Goal: Information Seeking & Learning: Learn about a topic

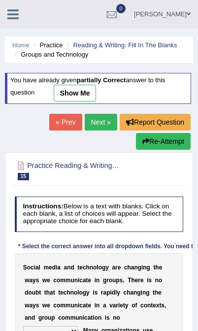
click at [15, 16] on icon at bounding box center [12, 14] width 11 height 13
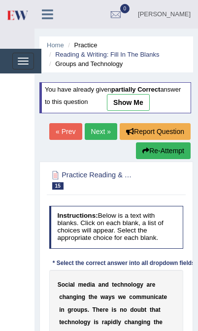
click at [91, 42] on li "Practice" at bounding box center [80, 44] width 31 height 9
click at [50, 14] on icon at bounding box center [47, 14] width 11 height 13
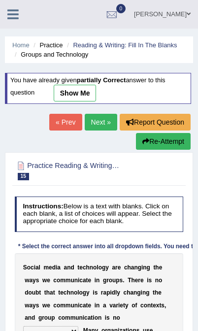
click at [9, 18] on icon at bounding box center [12, 14] width 11 height 13
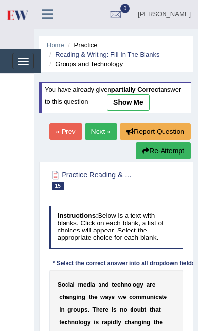
click at [55, 43] on link "Home" at bounding box center [55, 44] width 17 height 7
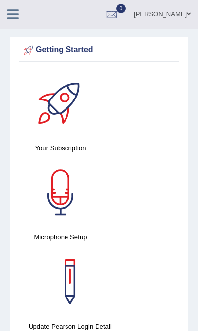
click at [16, 9] on icon at bounding box center [12, 14] width 11 height 13
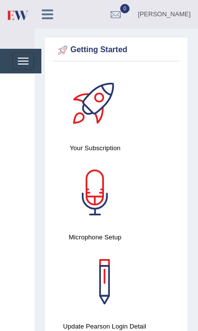
click at [30, 62] on button "Toggle navigation" at bounding box center [23, 61] width 22 height 17
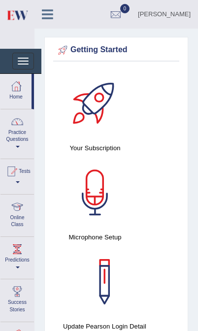
click at [19, 137] on link "Practice Questions" at bounding box center [16, 132] width 33 height 46
click at [19, 154] on div at bounding box center [99, 165] width 198 height 331
click at [17, 150] on link "Practice Questions" at bounding box center [16, 132] width 33 height 46
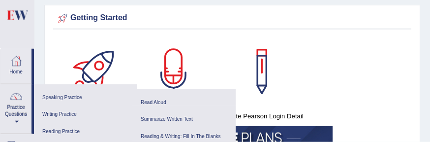
scroll to position [32, 0]
click at [60, 109] on link "Writing Practice" at bounding box center [85, 114] width 93 height 17
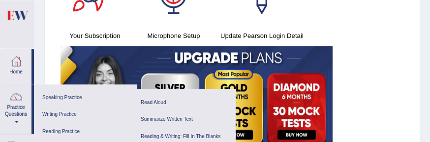
scroll to position [112, 0]
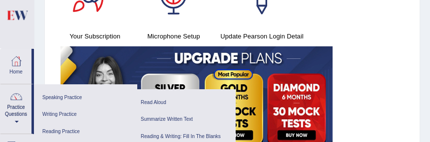
click at [62, 109] on link "Writing Practice" at bounding box center [85, 114] width 93 height 17
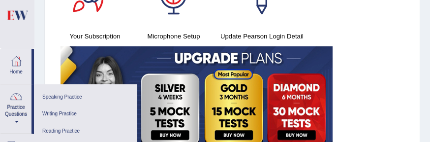
scroll to position [0, 0]
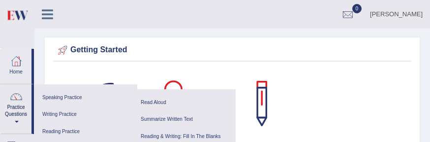
click at [68, 132] on link "Reading Practice" at bounding box center [85, 131] width 93 height 17
click at [156, 100] on link "Read Aloud" at bounding box center [183, 102] width 93 height 17
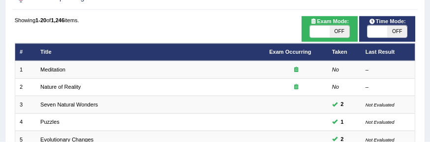
scroll to position [79, 0]
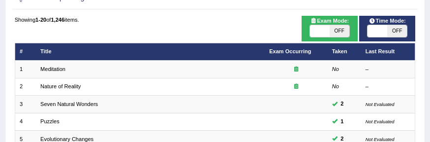
click at [60, 72] on link "Meditation" at bounding box center [52, 69] width 25 height 6
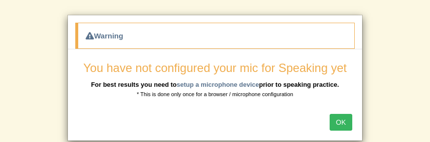
scroll to position [45, 0]
click at [235, 122] on div "OK" at bounding box center [215, 123] width 294 height 34
click at [340, 122] on button "OK" at bounding box center [341, 122] width 23 height 17
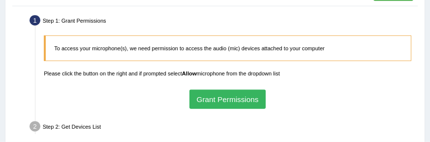
scroll to position [83, 0]
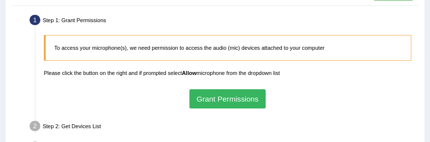
click at [236, 105] on button "Grant Permissions" at bounding box center [227, 98] width 76 height 19
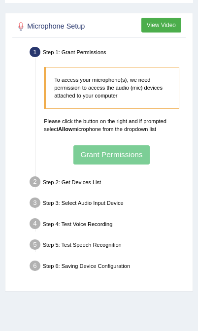
scroll to position [0, 0]
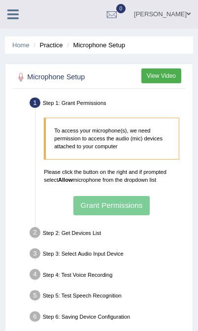
click at [25, 46] on link "Home" at bounding box center [20, 44] width 17 height 7
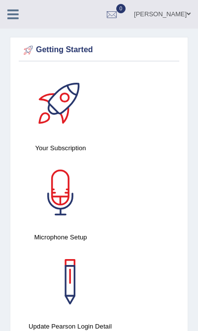
click at [13, 13] on icon at bounding box center [12, 14] width 11 height 13
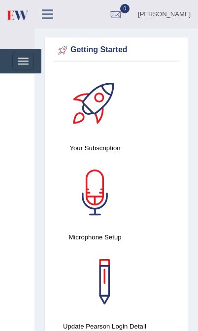
click at [23, 59] on button "Toggle navigation" at bounding box center [23, 61] width 22 height 17
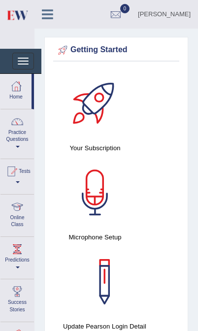
click at [19, 140] on link "Practice Questions" at bounding box center [16, 132] width 33 height 46
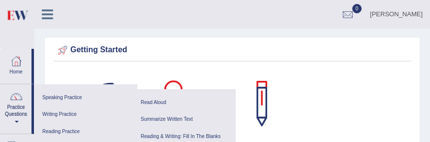
click at [175, 119] on link "Summarize Written Text" at bounding box center [183, 119] width 93 height 17
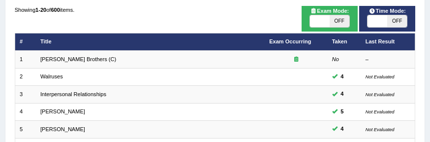
scroll to position [94, 0]
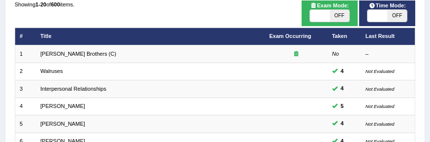
click at [62, 57] on link "[PERSON_NAME] Brothers (C)" at bounding box center [78, 54] width 76 height 6
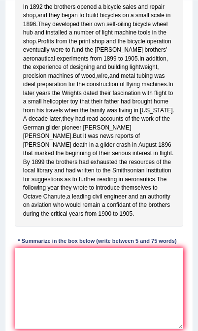
scroll to position [215, 0]
click at [25, 12] on span "In" at bounding box center [25, 7] width 5 height 9
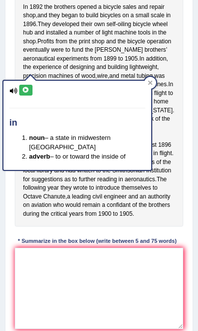
click at [177, 109] on div "In 1892 the brothers opened a bicycle sales and repair shop , and they began to…" at bounding box center [99, 111] width 169 height 232
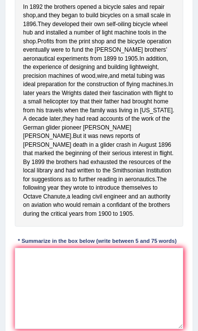
click at [79, 29] on span "developed" at bounding box center [65, 24] width 27 height 9
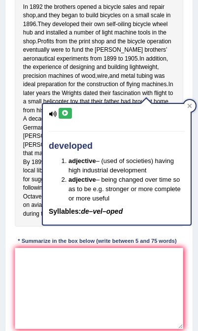
click at [181, 63] on div "In 1892 the brothers opened a bicycle sales and repair shop , and they began to…" at bounding box center [99, 111] width 169 height 232
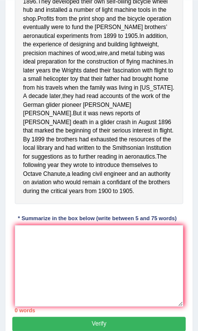
scroll to position [238, 0]
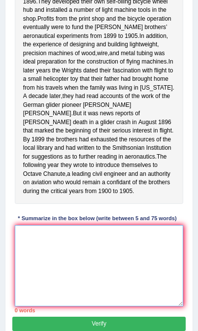
click at [66, 141] on textarea at bounding box center [99, 265] width 169 height 81
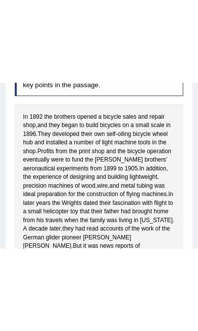
scroll to position [188, 0]
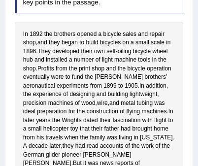
type textarea "In 1892"
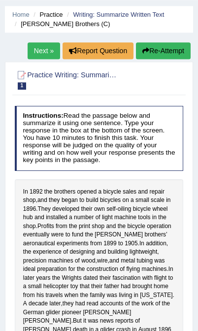
scroll to position [30, 0]
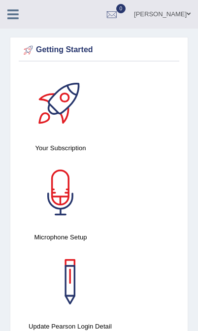
click at [15, 18] on icon at bounding box center [12, 14] width 11 height 13
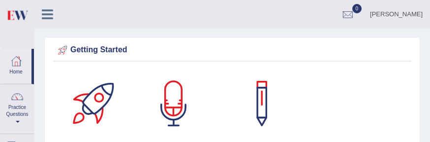
click at [15, 115] on link "Practice Questions" at bounding box center [16, 107] width 33 height 46
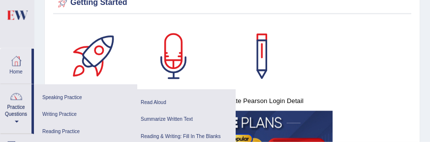
scroll to position [48, 0]
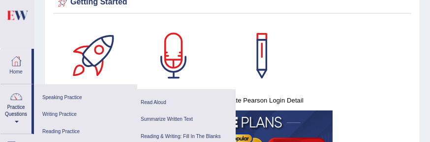
click at [73, 96] on link "Speaking Practice" at bounding box center [85, 97] width 93 height 17
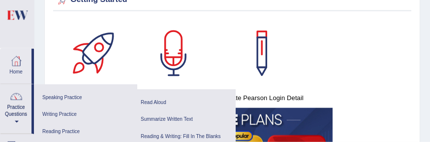
scroll to position [51, 0]
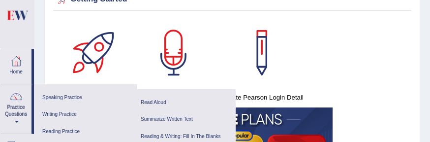
click at [182, 133] on link "Reading & Writing: Fill In The Blanks" at bounding box center [183, 136] width 93 height 17
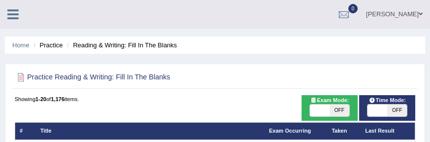
click at [53, 47] on li "Practice" at bounding box center [46, 44] width 31 height 9
click at [55, 38] on ul "Home Practice Reading & Writing: Fill In The Blanks" at bounding box center [215, 44] width 420 height 17
click at [55, 45] on li "Practice" at bounding box center [46, 44] width 31 height 9
click at [10, 7] on link at bounding box center [13, 13] width 26 height 15
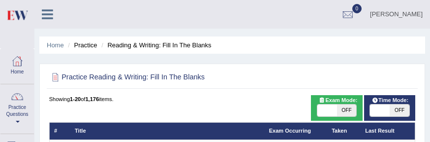
click at [20, 110] on link "Practice Questions" at bounding box center [16, 107] width 33 height 46
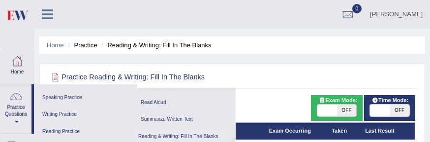
click at [71, 94] on link "Speaking Practice" at bounding box center [85, 97] width 93 height 17
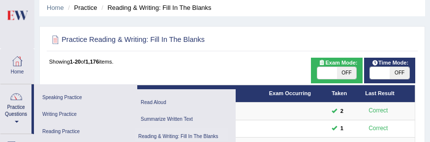
scroll to position [49, 0]
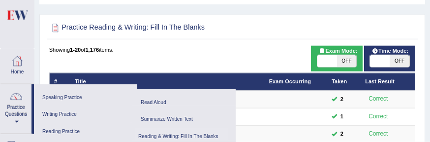
click at [69, 111] on link "Writing Practice" at bounding box center [85, 114] width 93 height 17
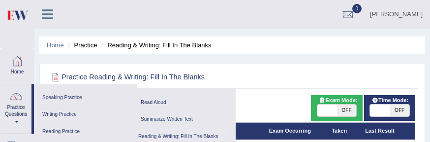
click at [75, 129] on link "Reading Practice" at bounding box center [84, 131] width 91 height 17
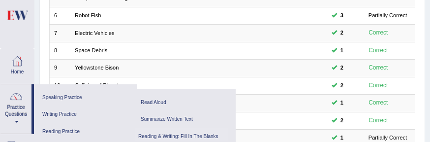
scroll to position [220, 0]
click at [73, 128] on link "Reading Practice" at bounding box center [84, 131] width 91 height 17
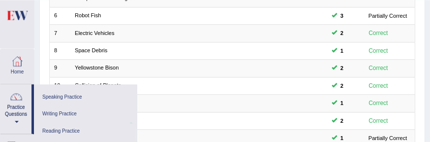
scroll to position [0, 0]
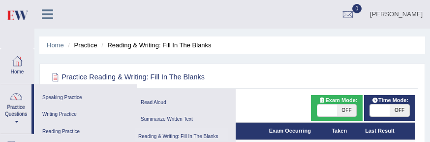
click at [272, 75] on h2 "Practice Reading & Writing: Fill In The Blanks" at bounding box center [162, 77] width 227 height 13
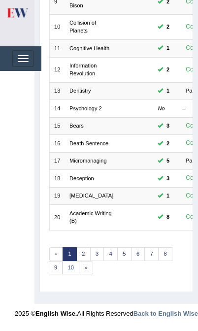
scroll to position [347, 0]
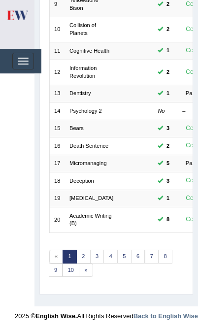
click at [80, 141] on link "2" at bounding box center [83, 256] width 14 height 14
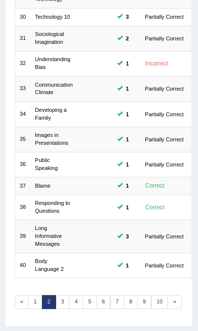
scroll to position [360, 0]
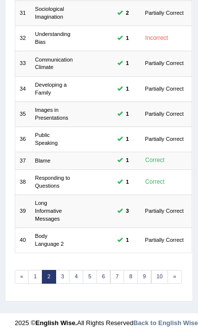
click at [63, 271] on link "3" at bounding box center [63, 277] width 14 height 14
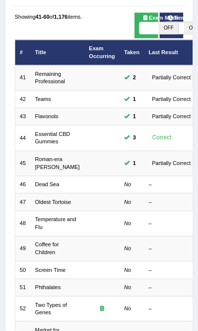
scroll to position [83, 0]
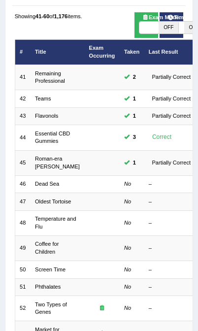
click at [56, 186] on link "Dead Sea" at bounding box center [47, 184] width 24 height 6
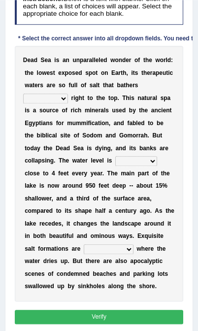
scroll to position [166, 0]
click at [166, 76] on b "t" at bounding box center [167, 72] width 2 height 7
click at [159, 76] on b "e" at bounding box center [160, 72] width 3 height 7
click at [155, 76] on b "p" at bounding box center [156, 72] width 3 height 7
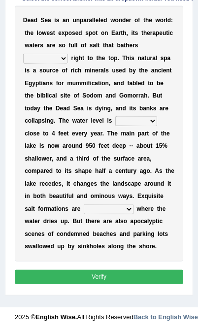
scroll to position [209, 0]
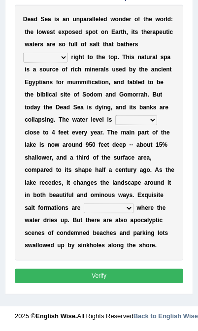
click at [169, 48] on div "D e a d S e a i s a n u n p a r a l l e l e d w o n d e r o f t h e w o r l d :…" at bounding box center [99, 132] width 169 height 255
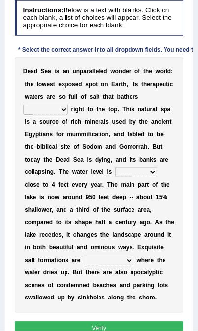
click at [68, 115] on select "float reconstruct sink assert" at bounding box center [45, 110] width 45 height 10
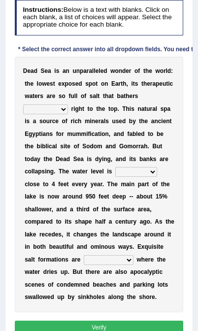
select select "float"
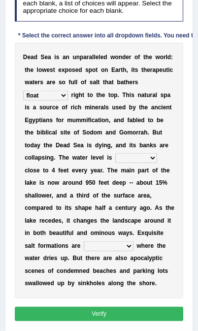
scroll to position [170, 0]
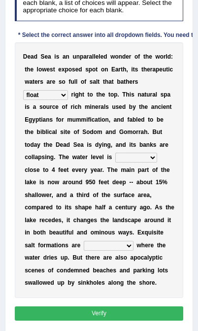
click at [115, 162] on select "dropping paralleling rising keeping" at bounding box center [136, 157] width 42 height 10
select select "dropping"
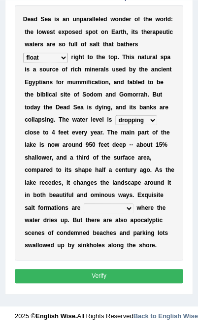
scroll to position [279, 0]
click at [84, 203] on select "overwhelmed conserved enhanced revealed" at bounding box center [109, 208] width 50 height 10
select select "revealed"
click at [109, 277] on button "Verify" at bounding box center [99, 276] width 169 height 14
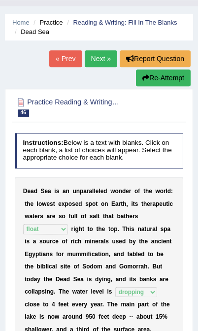
scroll to position [21, 0]
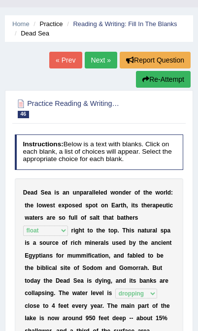
click at [105, 54] on link "Next »" at bounding box center [101, 60] width 32 height 17
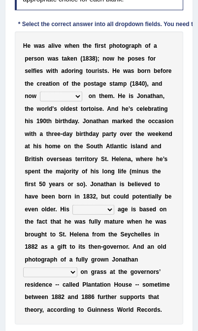
scroll to position [181, 0]
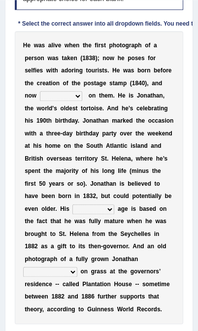
click at [82, 101] on select "appeals appears distracts associates" at bounding box center [61, 96] width 42 height 10
select select "appears"
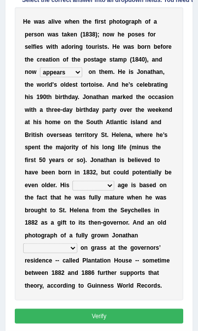
scroll to position [205, 0]
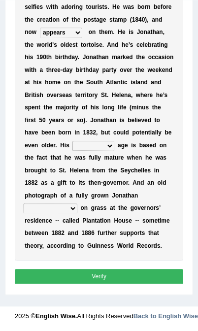
click at [114, 141] on select "accurate excellent extreme estimated" at bounding box center [93, 146] width 42 height 10
select select "estimated"
click at [60, 203] on select "grabbing grazing eavesdropping gradating" at bounding box center [50, 208] width 54 height 10
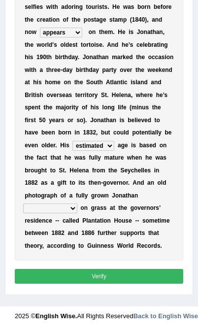
select select "grazing"
click at [124, 282] on button "Verify" at bounding box center [99, 276] width 169 height 14
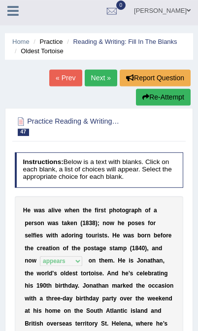
scroll to position [3, 0]
click at [101, 78] on link "Next »" at bounding box center [101, 77] width 32 height 17
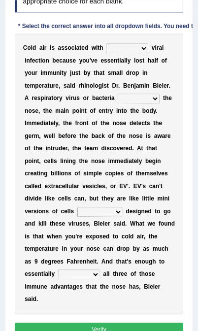
scroll to position [179, 0]
click at [148, 53] on select "increased decreased stable overrated" at bounding box center [127, 48] width 42 height 10
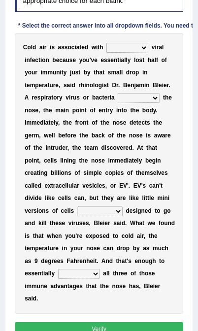
click at [146, 53] on select "increased decreased stable overrated" at bounding box center [127, 48] width 42 height 10
select select "increased"
click at [118, 103] on select "invades hurts intervenes protects" at bounding box center [139, 98] width 42 height 10
select select "invades"
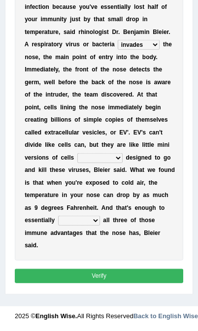
scroll to position [292, 0]
click at [122, 153] on select "suddenly responsibly specifically obtrusively" at bounding box center [99, 158] width 45 height 10
select select "specifically"
click at [100, 218] on select "work out find out knock out set out" at bounding box center [79, 220] width 42 height 10
select select "knock out"
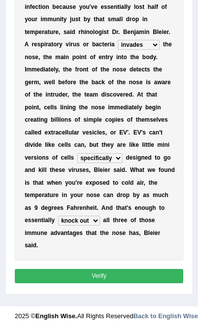
click at [124, 274] on button "Verify" at bounding box center [99, 276] width 169 height 14
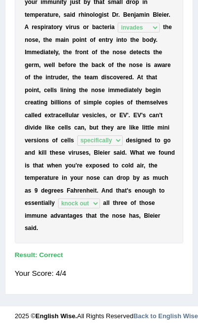
click at [151, 283] on div "Your Score: 4/4" at bounding box center [99, 273] width 169 height 20
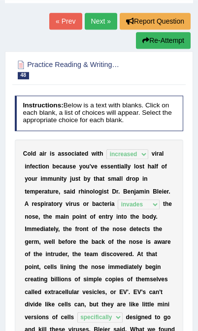
scroll to position [0, 0]
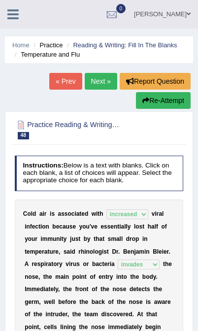
click at [98, 80] on link "Next »" at bounding box center [101, 81] width 32 height 17
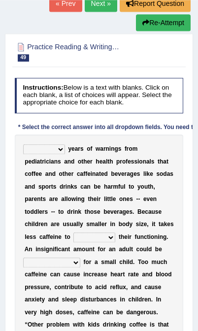
scroll to position [82, 0]
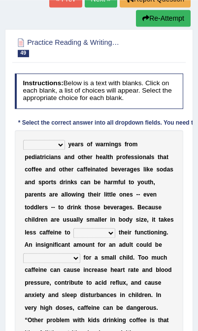
click at [53, 150] on select "Despite Instead Since Over" at bounding box center [44, 145] width 42 height 10
select select "Despite"
click at [45, 150] on select "Despite Instead Since Over" at bounding box center [44, 145] width 42 height 10
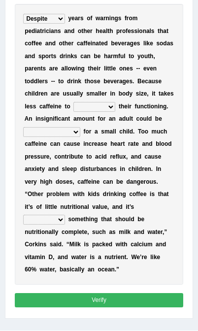
scroll to position [207, 0]
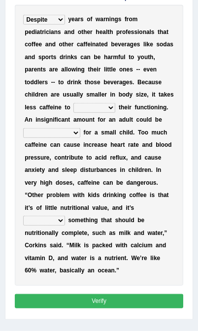
click at [73, 113] on select "coexist replicate impair revert" at bounding box center [94, 108] width 42 height 10
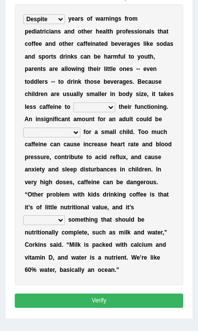
select select "revert"
click at [66, 137] on select "overwhelming inconsequential groundbreaking stubborn" at bounding box center [51, 132] width 57 height 10
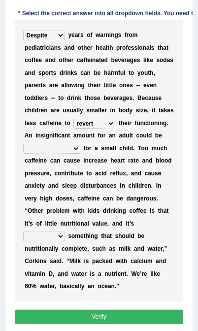
scroll to position [190, 0]
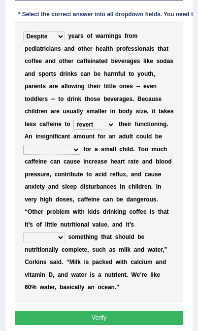
click at [64, 154] on select "overwhelming inconsequential groundbreaking stubborn" at bounding box center [51, 150] width 57 height 10
select select "overwhelming"
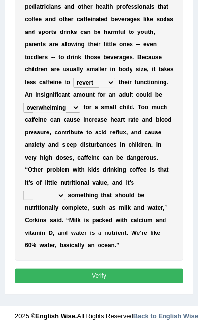
scroll to position [305, 0]
click at [57, 190] on select "changing damaging diverting replacing" at bounding box center [44, 195] width 42 height 10
click at [59, 190] on select "changing damaging diverting replacing" at bounding box center [44, 195] width 42 height 10
select select "replacing"
click at [95, 282] on button "Verify" at bounding box center [99, 276] width 169 height 14
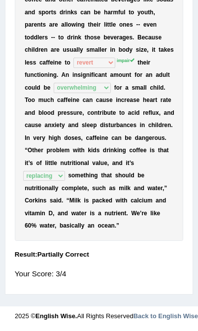
scroll to position [275, 0]
